Goal: Find specific page/section: Find specific page/section

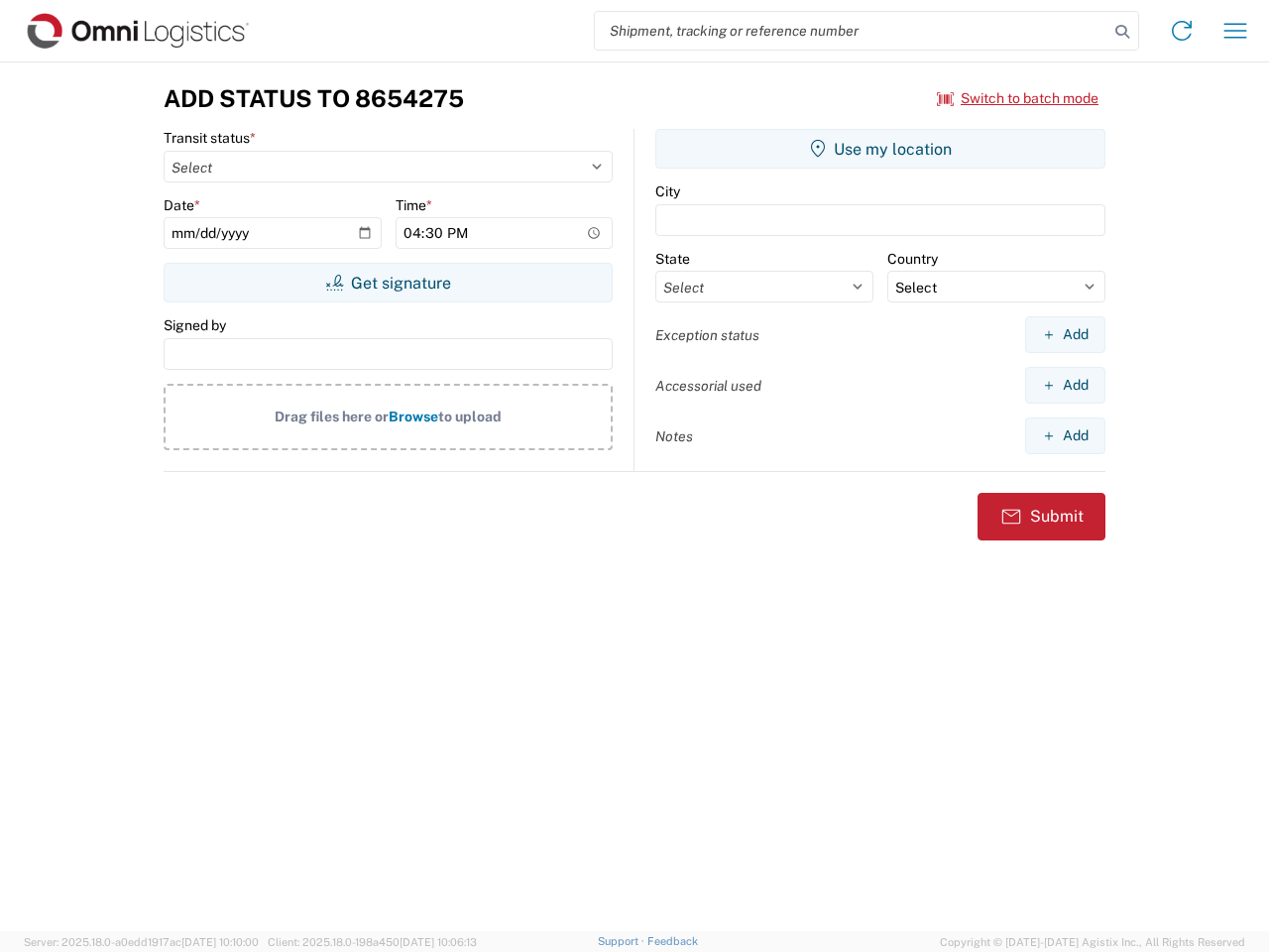
click at [852, 31] on input "search" at bounding box center [851, 31] width 514 height 38
click at [1122, 32] on icon at bounding box center [1122, 32] width 28 height 28
click at [1182, 31] on icon at bounding box center [1182, 31] width 32 height 32
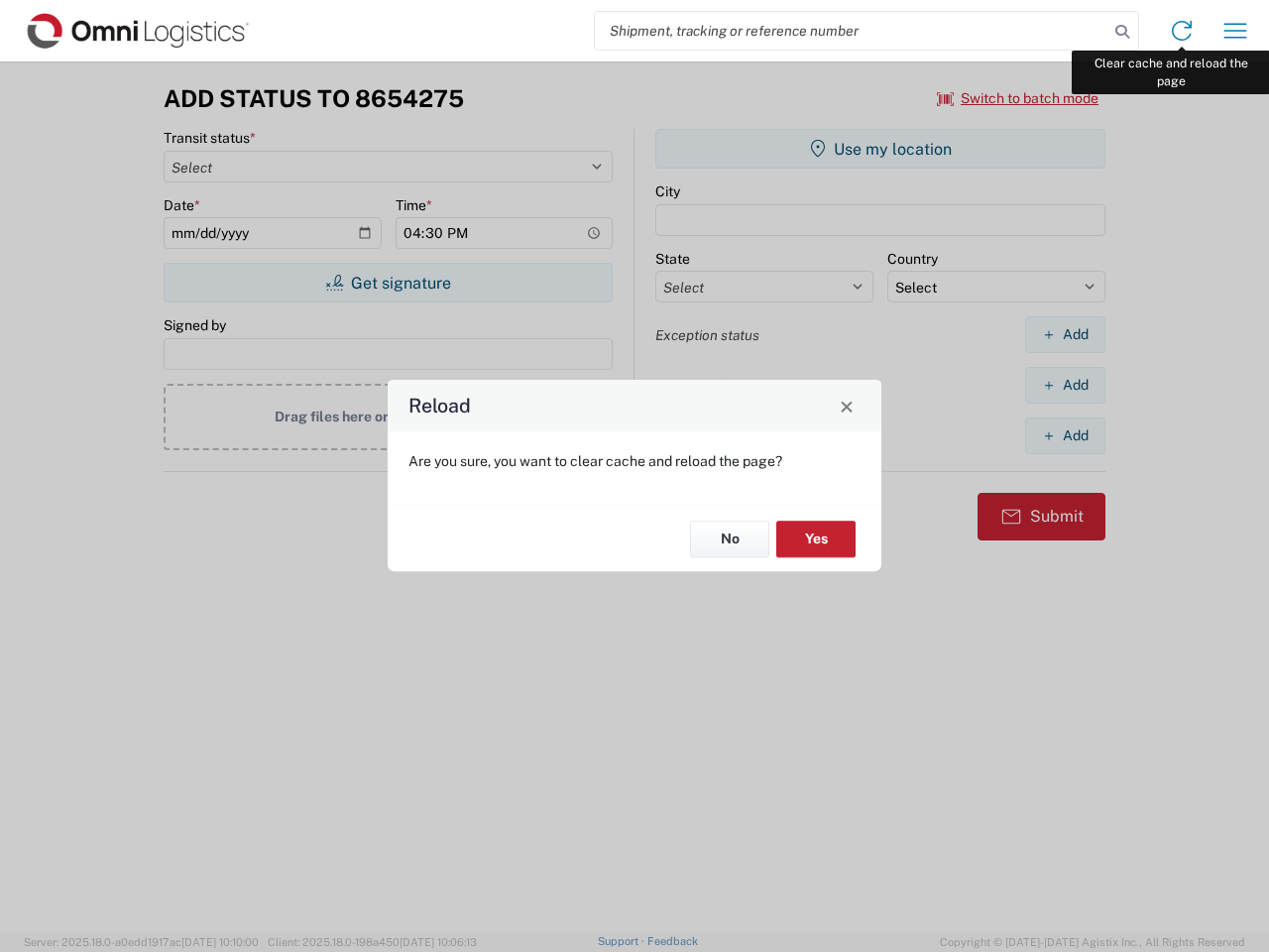
click at [1235, 31] on div "Reload Are you sure, you want to clear cache and reload the page? No Yes" at bounding box center [634, 476] width 1269 height 952
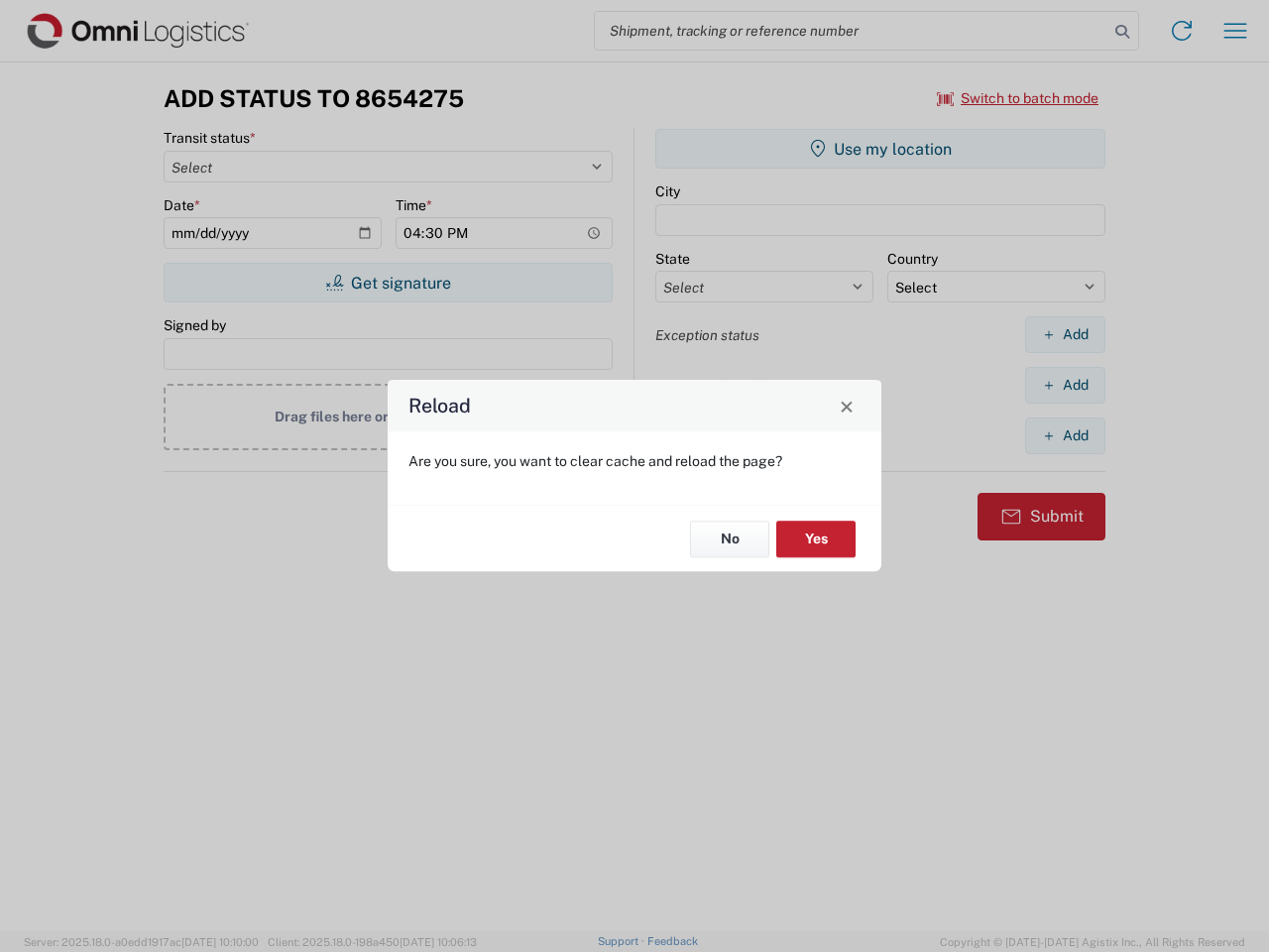
click at [1018, 98] on div "Reload Are you sure, you want to clear cache and reload the page? No Yes" at bounding box center [634, 476] width 1269 height 952
click at [388, 282] on div "Reload Are you sure, you want to clear cache and reload the page? No Yes" at bounding box center [634, 476] width 1269 height 952
click at [880, 149] on div "Reload Are you sure, you want to clear cache and reload the page? No Yes" at bounding box center [634, 476] width 1269 height 952
click at [1064, 334] on div "Reload Are you sure, you want to clear cache and reload the page? No Yes" at bounding box center [634, 476] width 1269 height 952
click at [1064, 385] on div "Reload Are you sure, you want to clear cache and reload the page? No Yes" at bounding box center [634, 476] width 1269 height 952
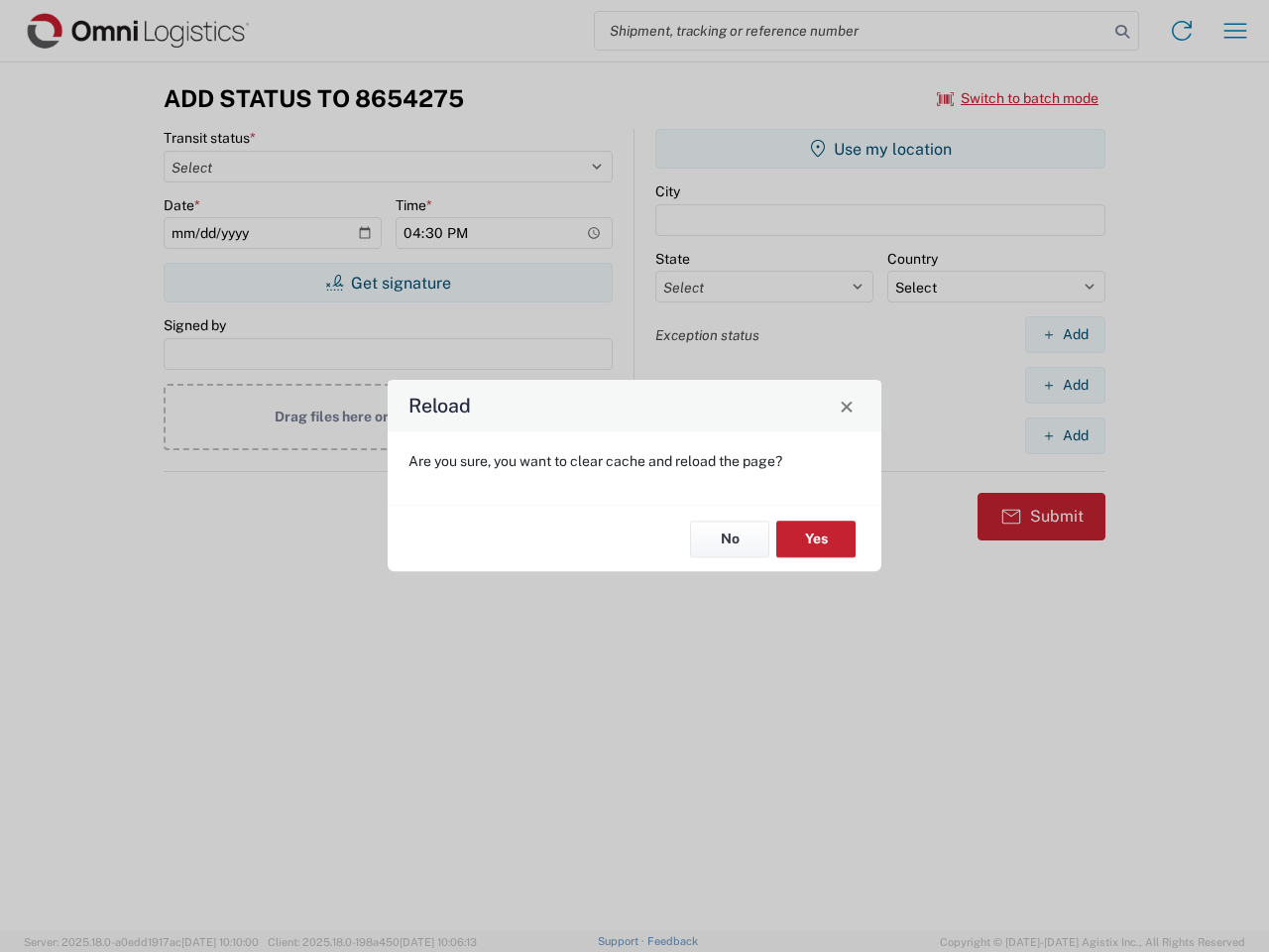
click at [1064, 435] on div "Reload Are you sure, you want to clear cache and reload the page? No Yes" at bounding box center [634, 476] width 1269 height 952
